Goal: Transaction & Acquisition: Purchase product/service

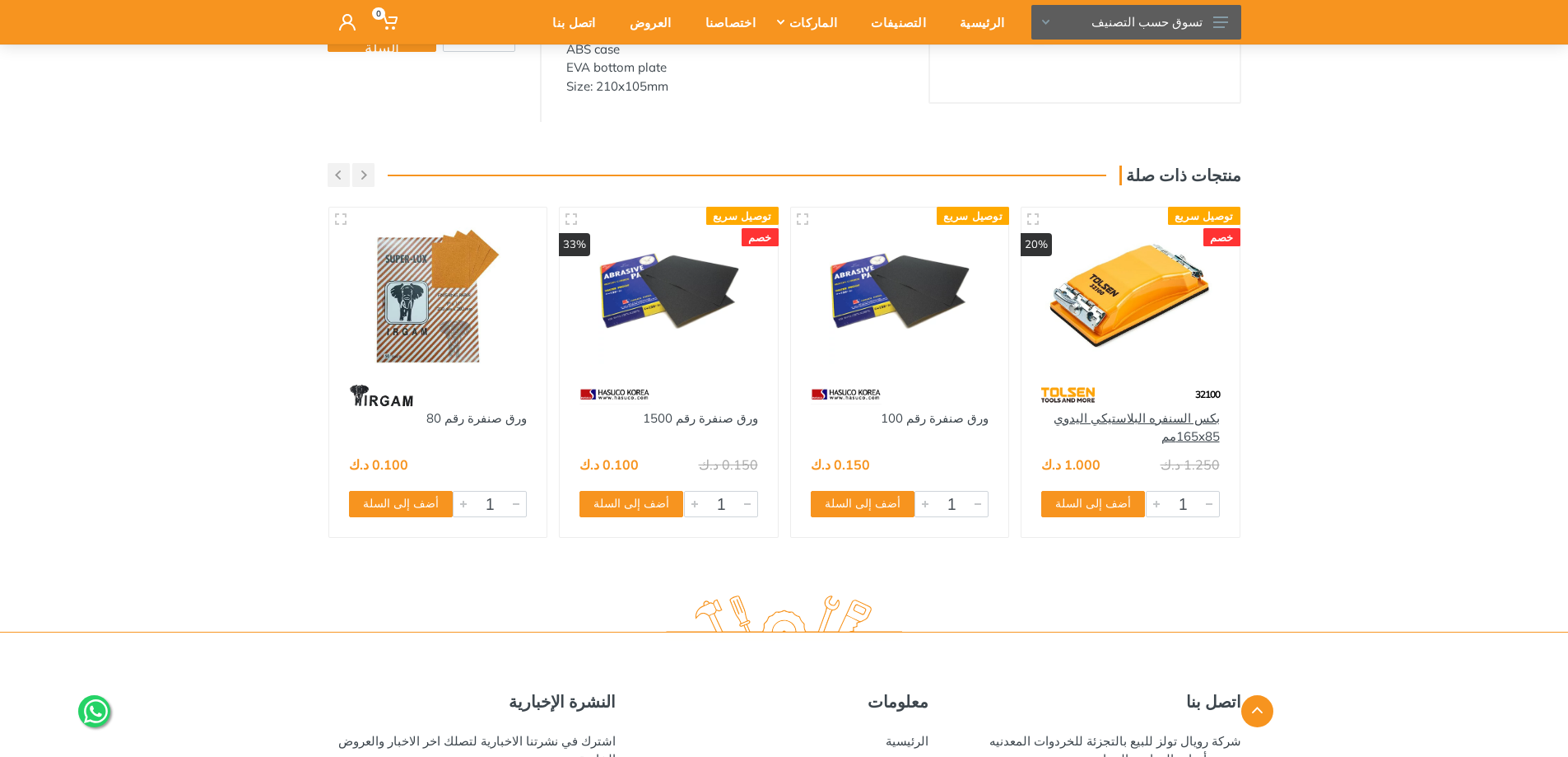
click at [1183, 445] on link "بكس السنفره البلاستيكي اليدوي 165x85مم" at bounding box center [1137, 427] width 166 height 34
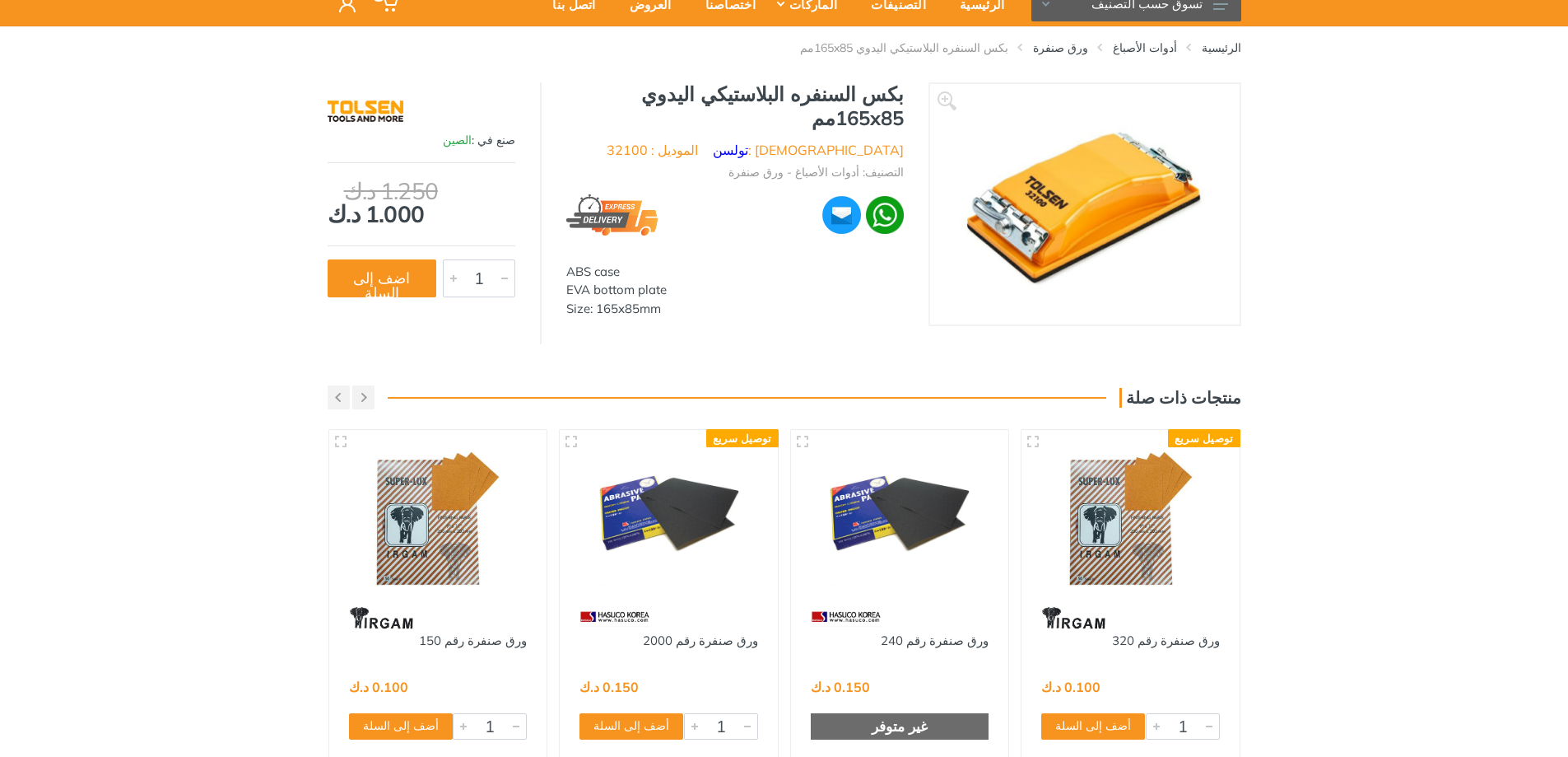
scroll to position [25, 0]
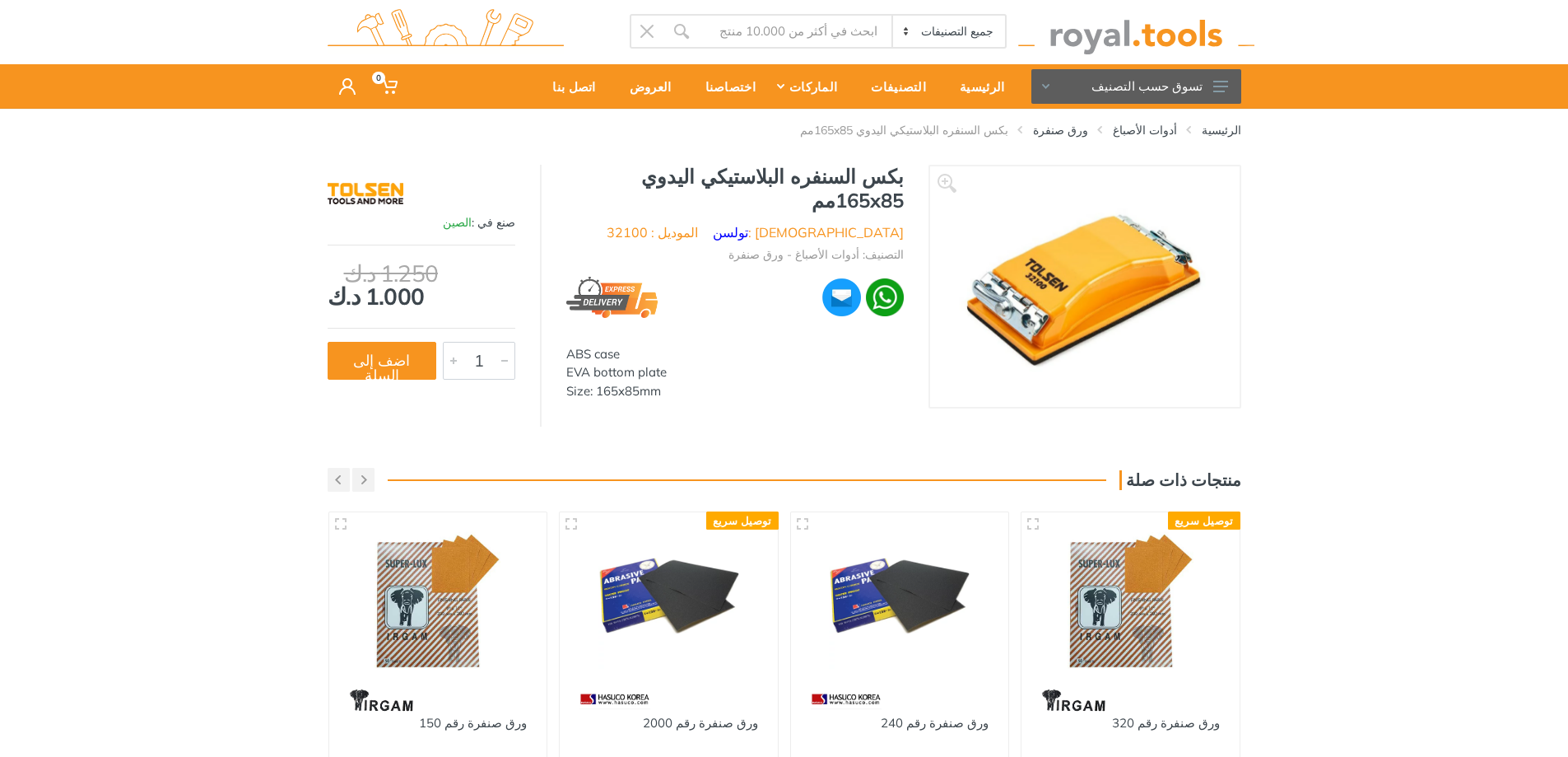
click at [1075, 262] on img at bounding box center [1085, 287] width 256 height 208
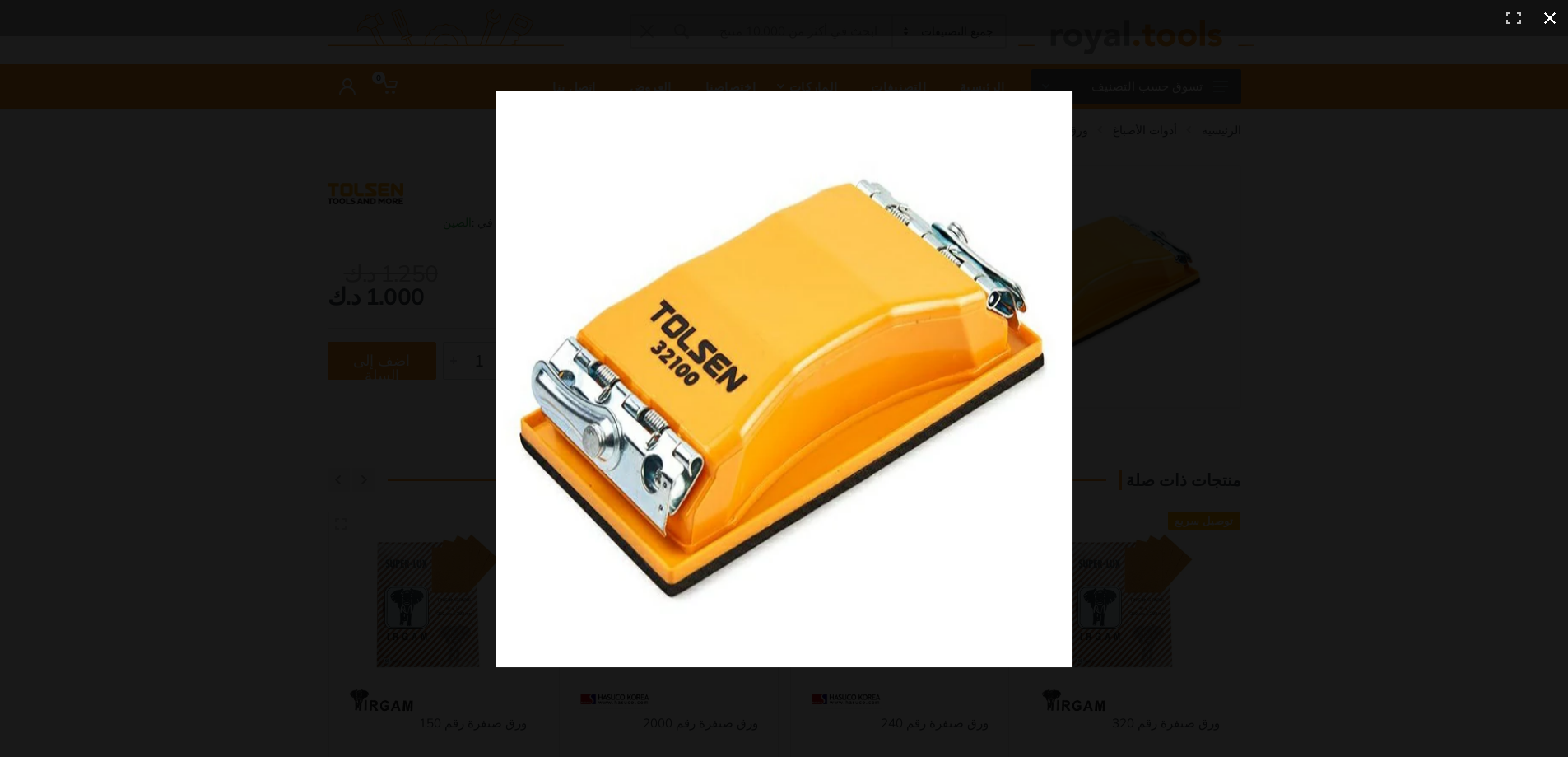
click at [1548, 14] on button at bounding box center [1549, 18] width 36 height 36
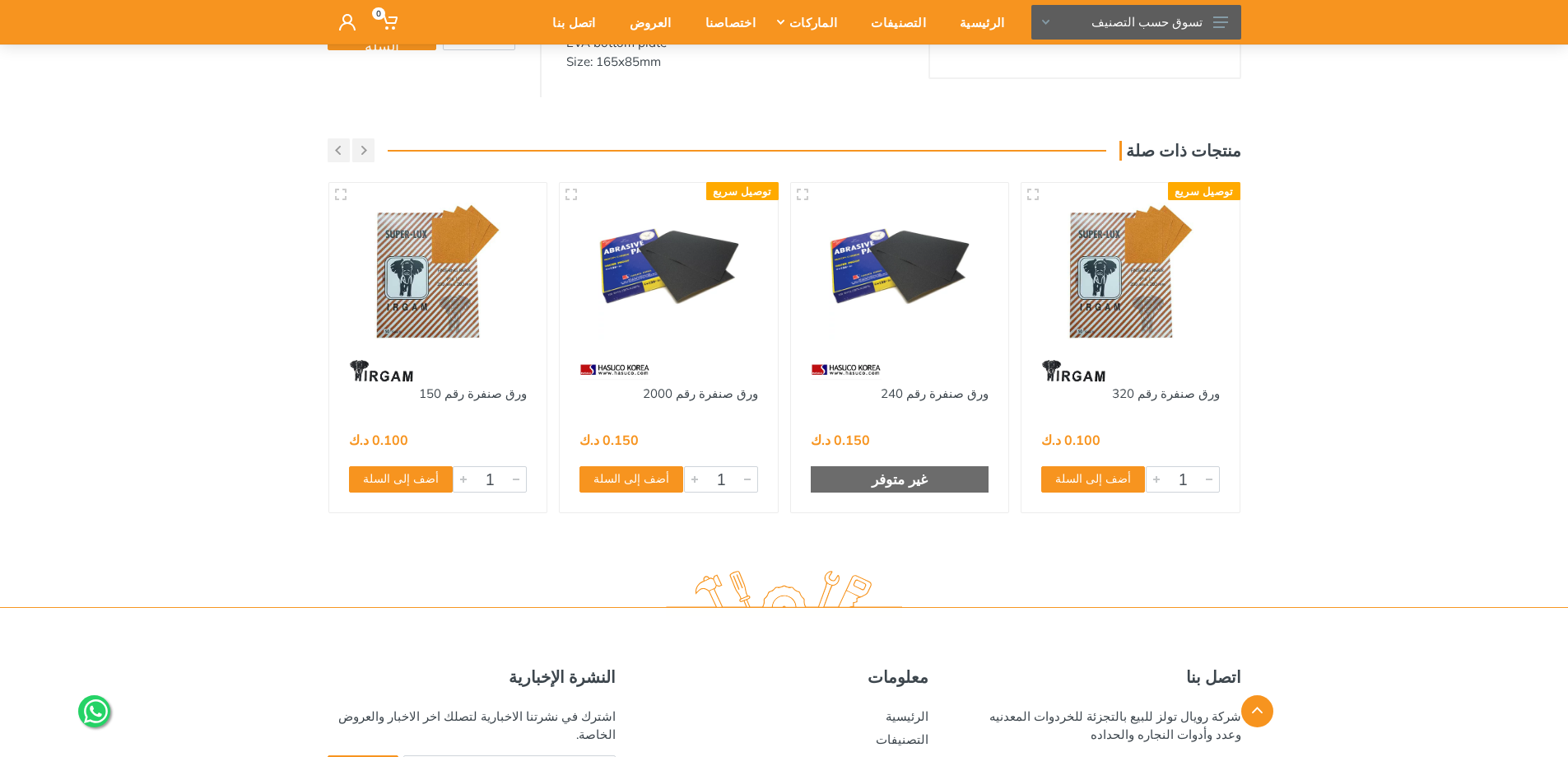
scroll to position [437, 0]
